Goal: Check status: Check status

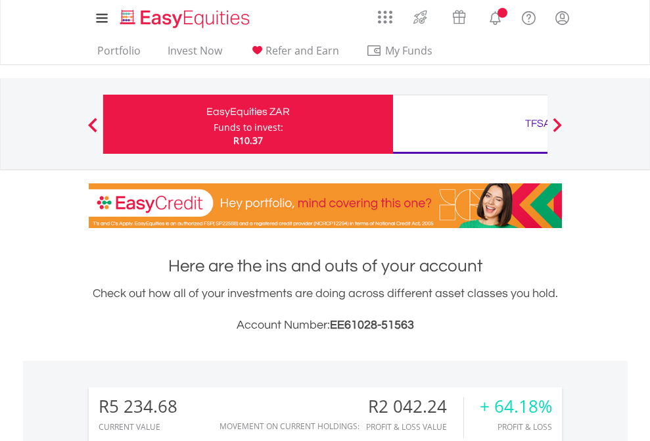
scroll to position [126, 207]
click at [214, 124] on div "Funds to invest:" at bounding box center [249, 127] width 70 height 13
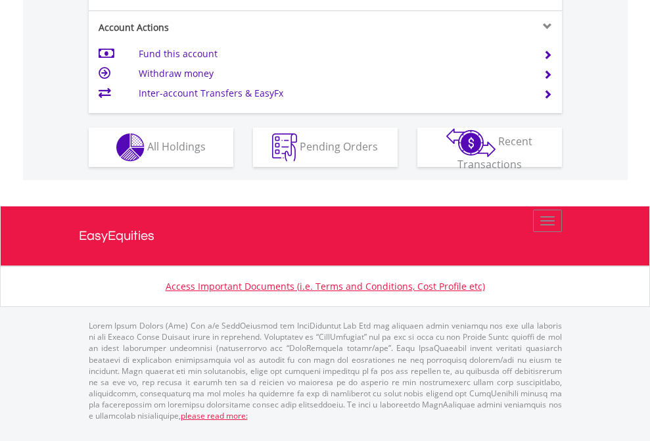
scroll to position [1234, 0]
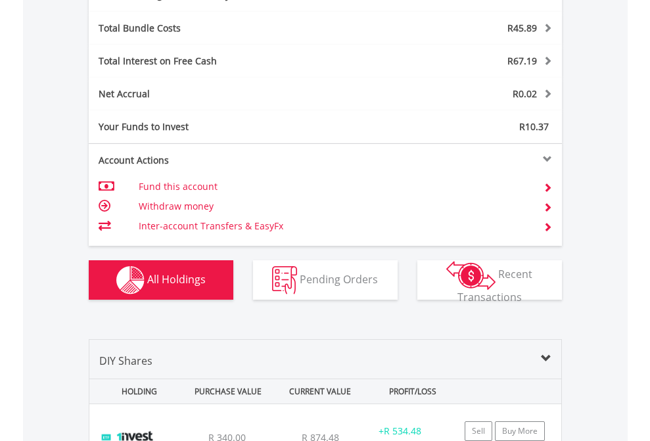
scroll to position [1568, 0]
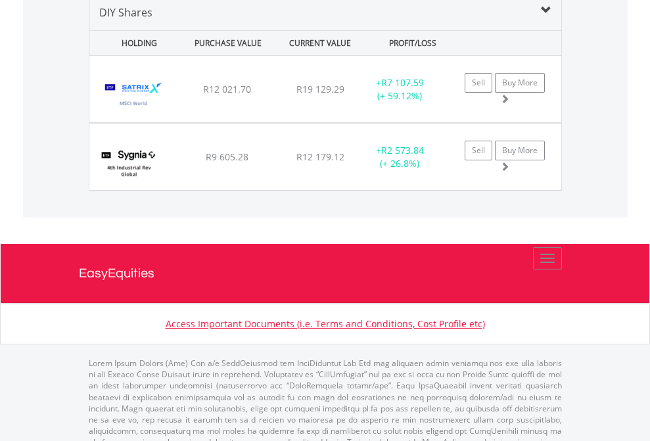
scroll to position [1271, 0]
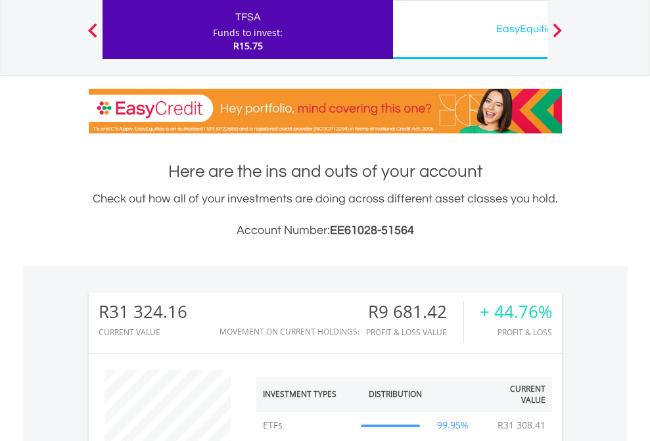
scroll to position [126, 207]
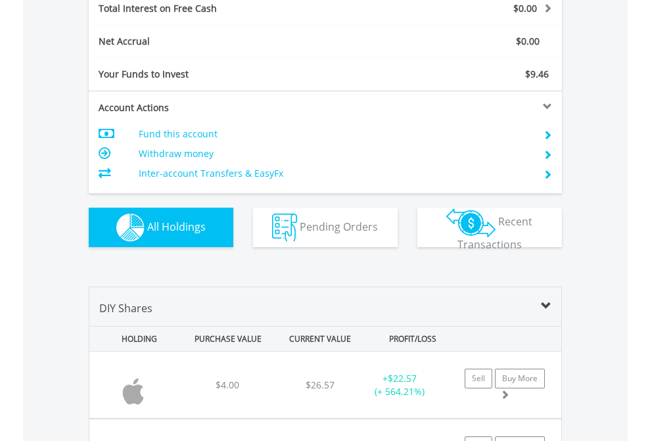
scroll to position [1515, 0]
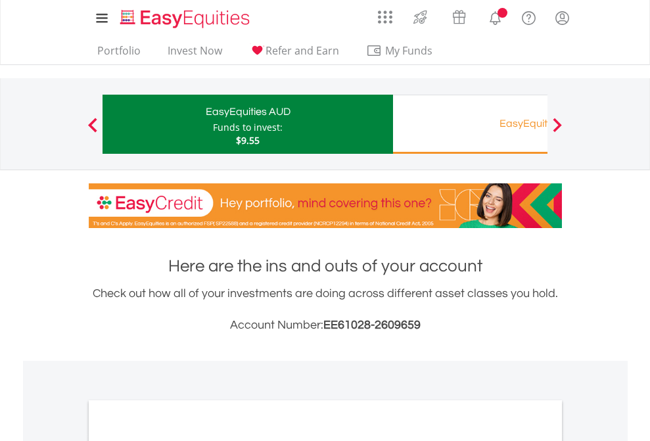
scroll to position [791, 0]
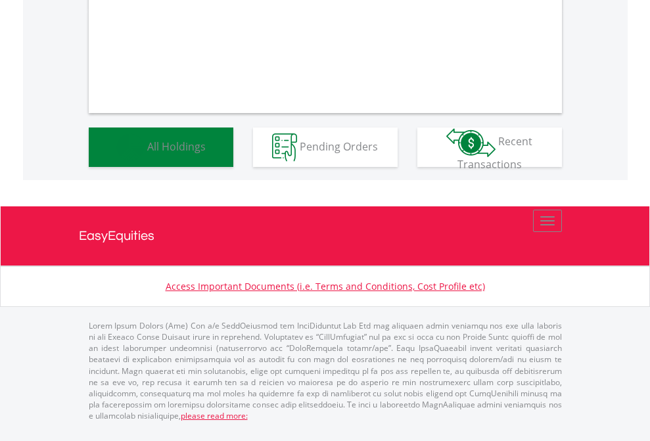
click at [147, 153] on span "All Holdings" at bounding box center [176, 146] width 59 height 14
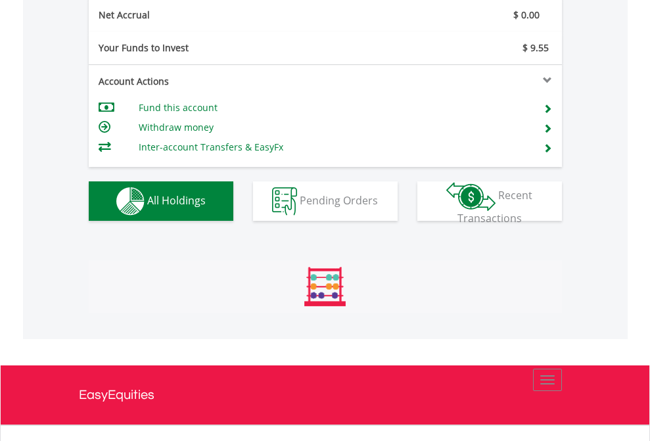
scroll to position [1489, 0]
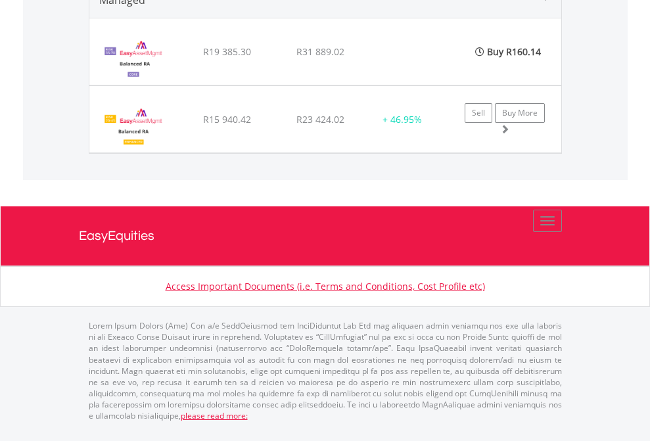
scroll to position [95, 0]
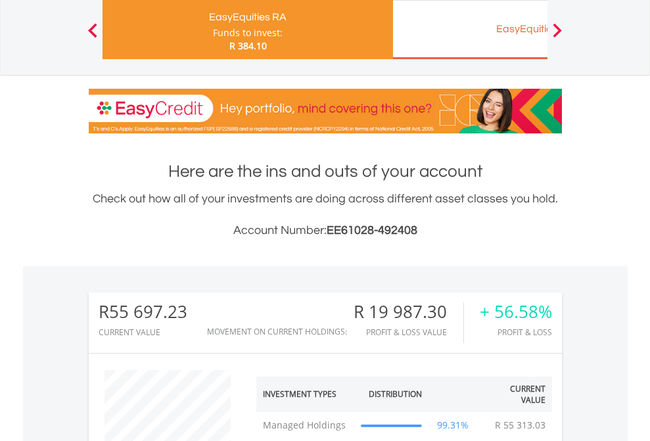
click at [470, 30] on div "EasyEquities EUR" at bounding box center [538, 29] width 274 height 18
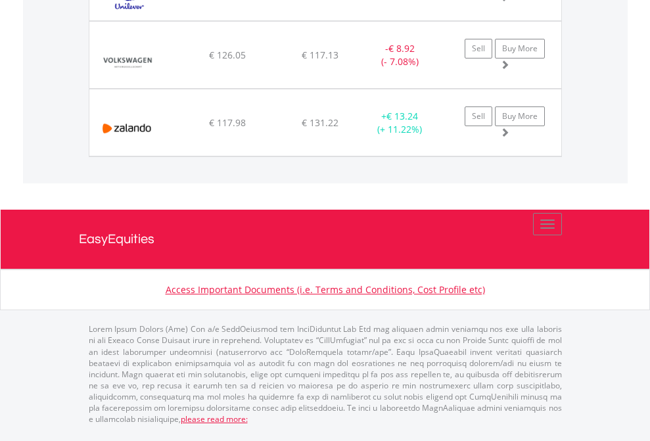
scroll to position [1463, 0]
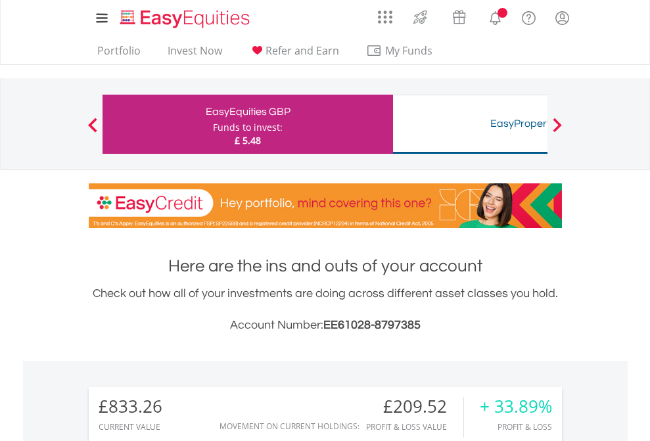
scroll to position [126, 207]
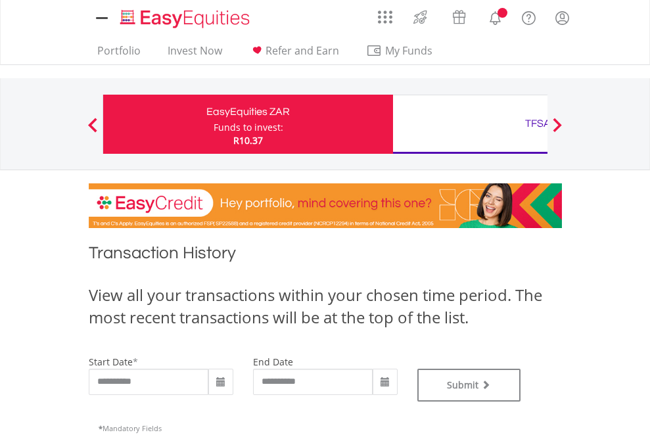
type input "**********"
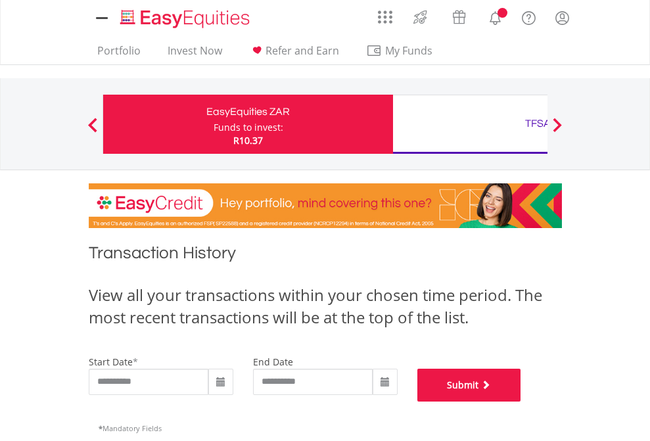
click at [522, 402] on button "Submit" at bounding box center [470, 385] width 104 height 33
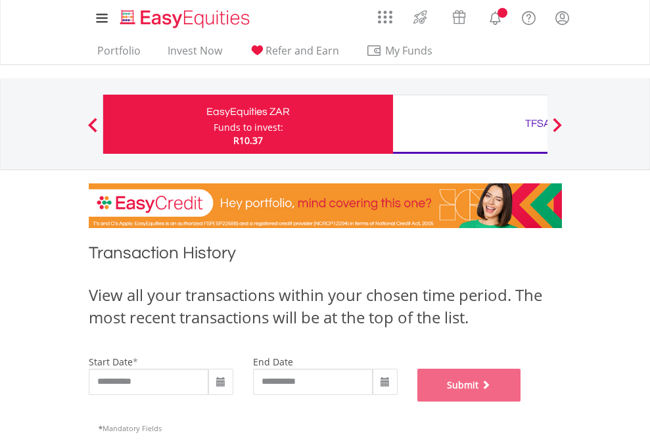
scroll to position [533, 0]
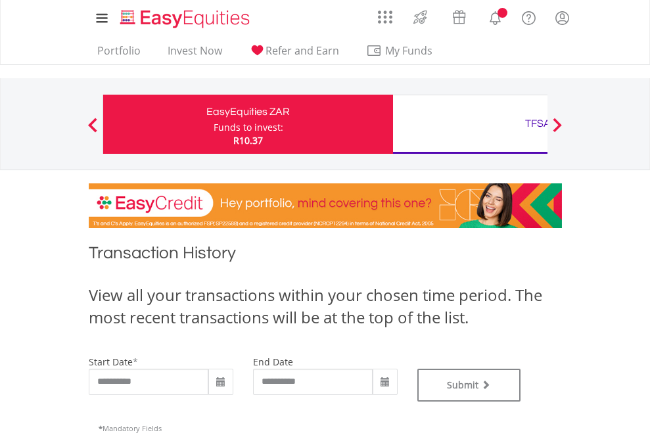
click at [470, 124] on div "TFSA" at bounding box center [538, 123] width 274 height 18
type input "**********"
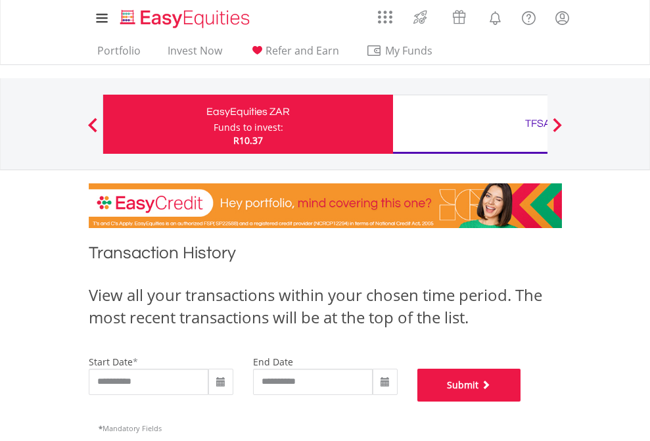
click at [522, 402] on button "Submit" at bounding box center [470, 385] width 104 height 33
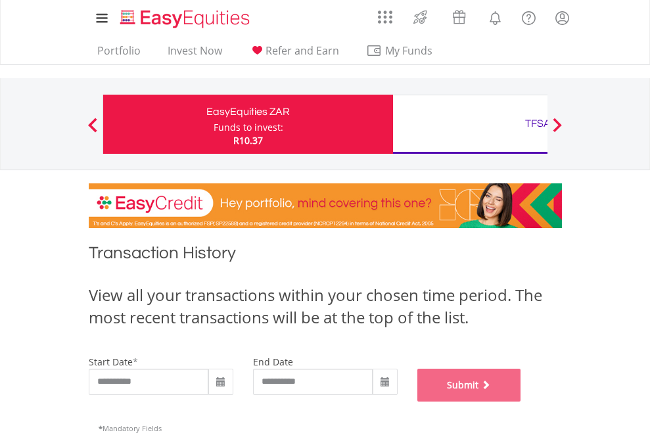
scroll to position [533, 0]
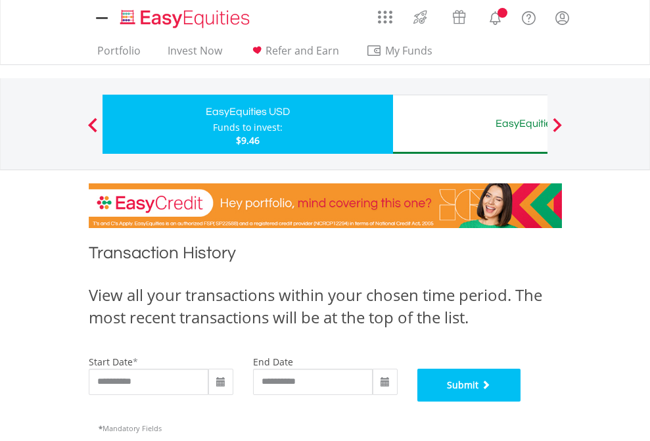
click at [522, 402] on button "Submit" at bounding box center [470, 385] width 104 height 33
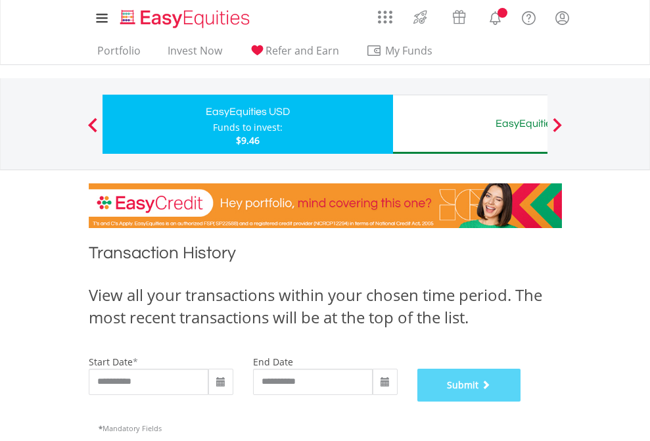
scroll to position [533, 0]
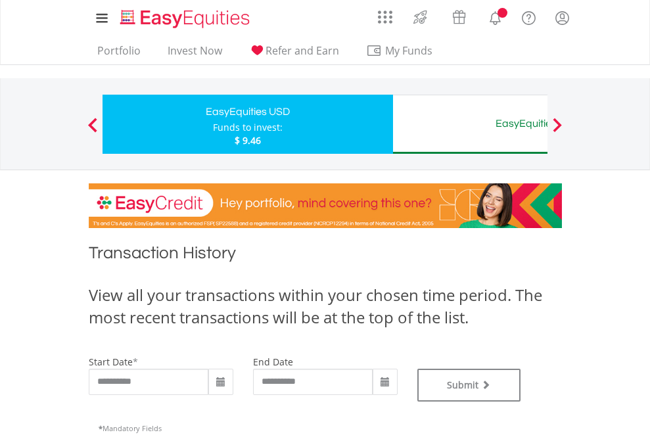
click at [470, 124] on div "EasyEquities AUD" at bounding box center [538, 123] width 274 height 18
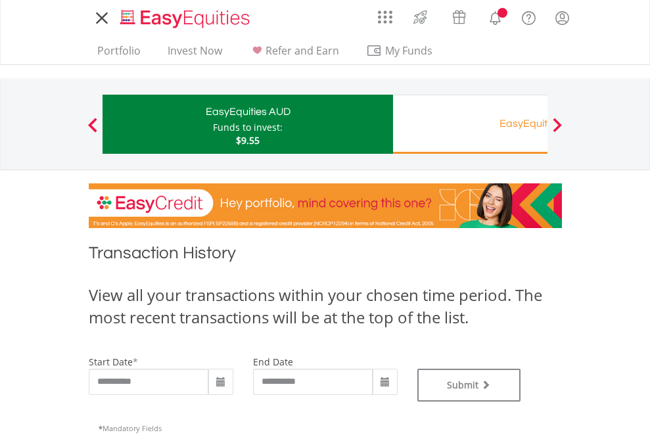
type input "**********"
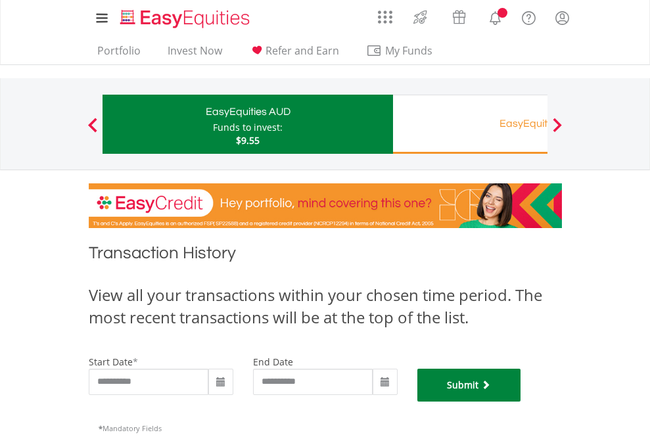
click at [522, 402] on button "Submit" at bounding box center [470, 385] width 104 height 33
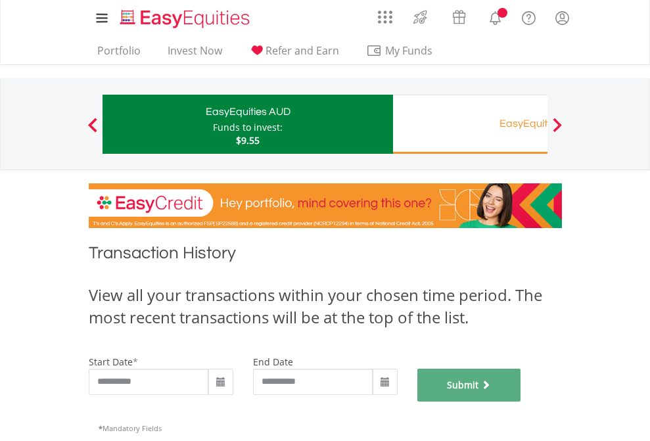
scroll to position [533, 0]
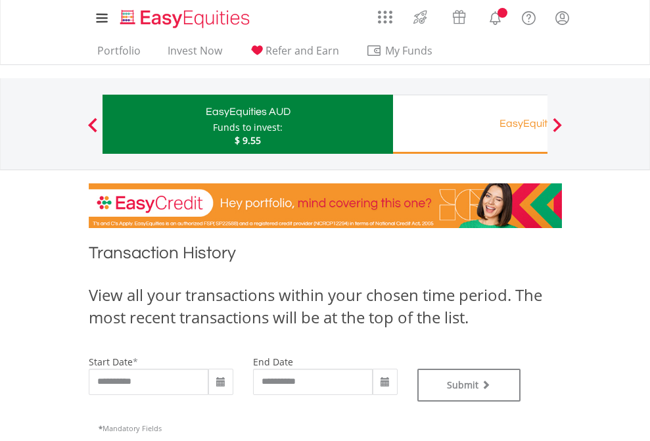
click at [470, 124] on div "EasyEquities RA" at bounding box center [538, 123] width 274 height 18
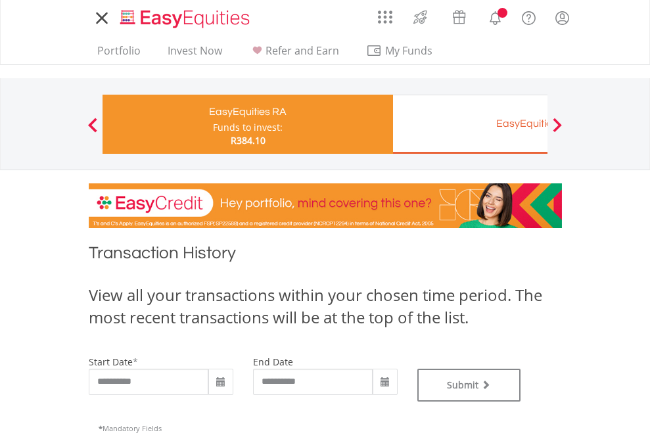
type input "**********"
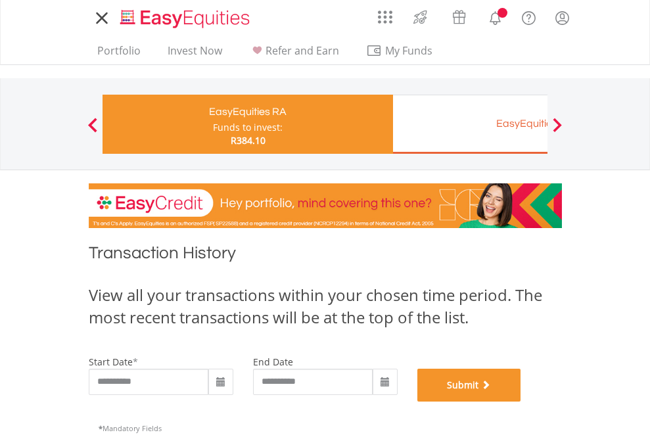
click at [522, 402] on button "Submit" at bounding box center [470, 385] width 104 height 33
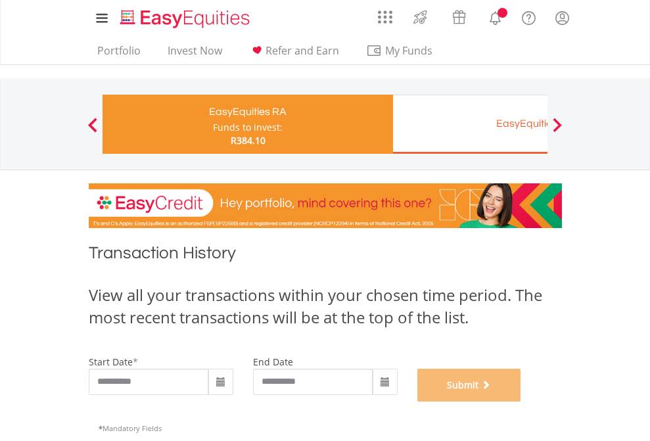
scroll to position [533, 0]
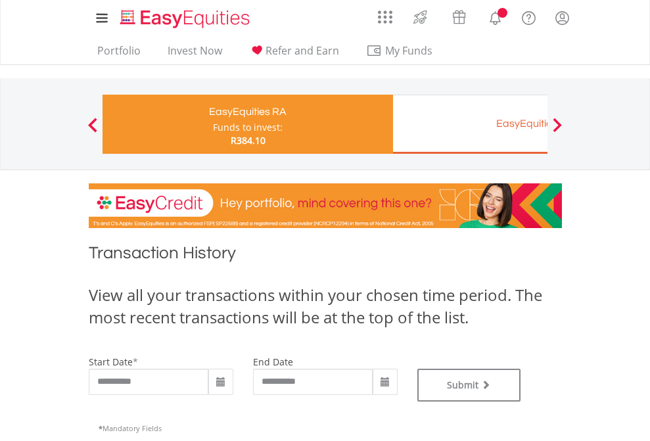
click at [470, 124] on div "EasyEquities EUR" at bounding box center [538, 123] width 274 height 18
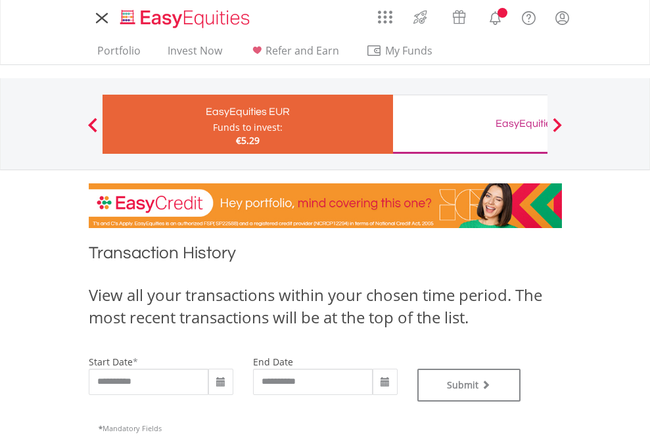
type input "**********"
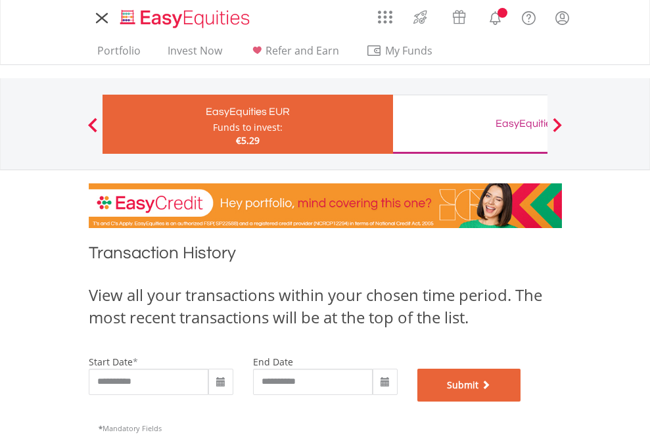
click at [522, 402] on button "Submit" at bounding box center [470, 385] width 104 height 33
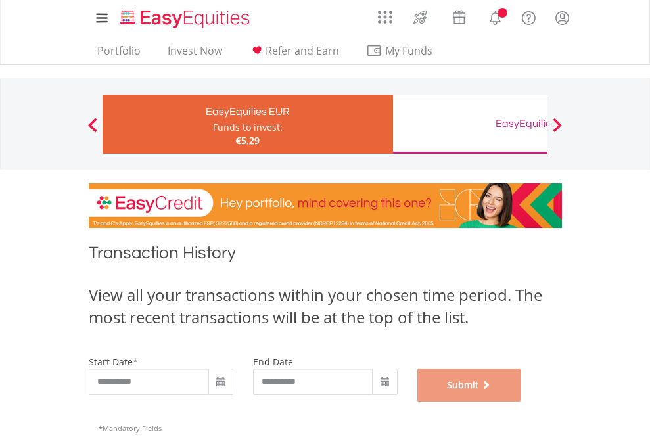
scroll to position [533, 0]
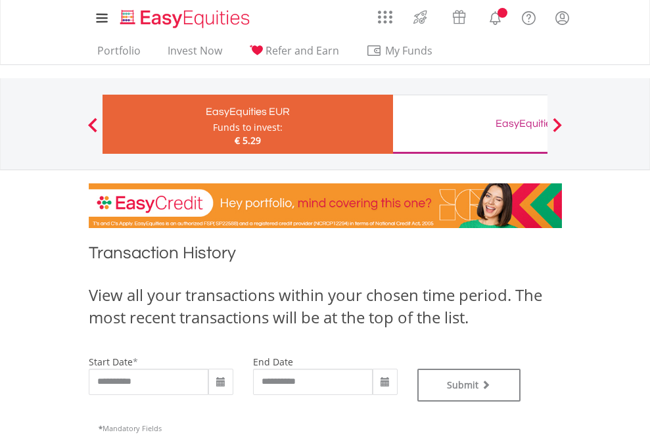
click at [470, 124] on div "EasyEquities GBP" at bounding box center [538, 123] width 274 height 18
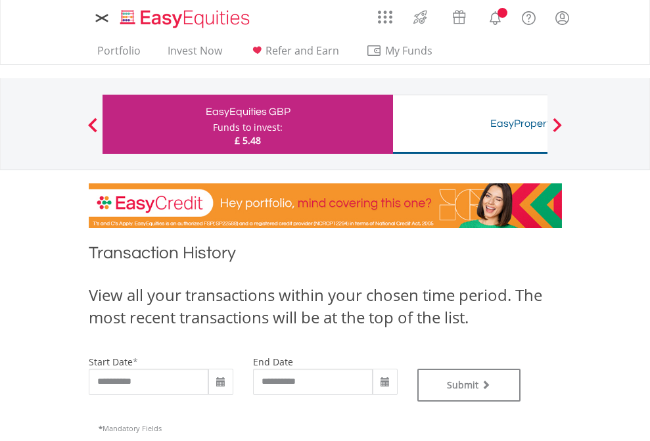
type input "**********"
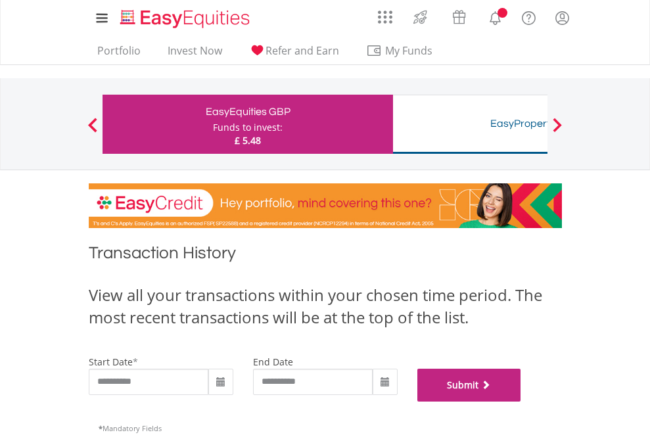
click at [522, 402] on button "Submit" at bounding box center [470, 385] width 104 height 33
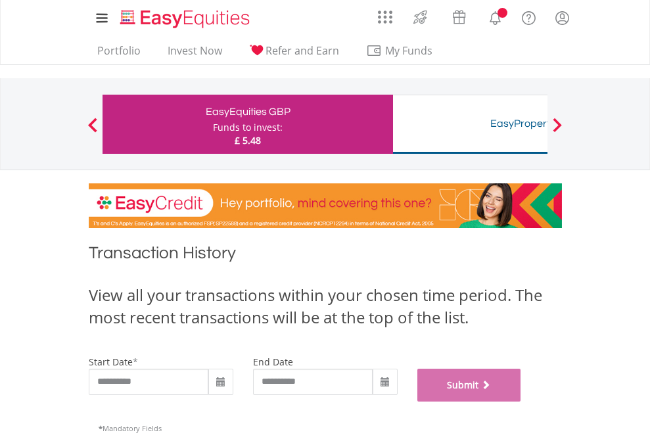
scroll to position [533, 0]
